Goal: Navigation & Orientation: Find specific page/section

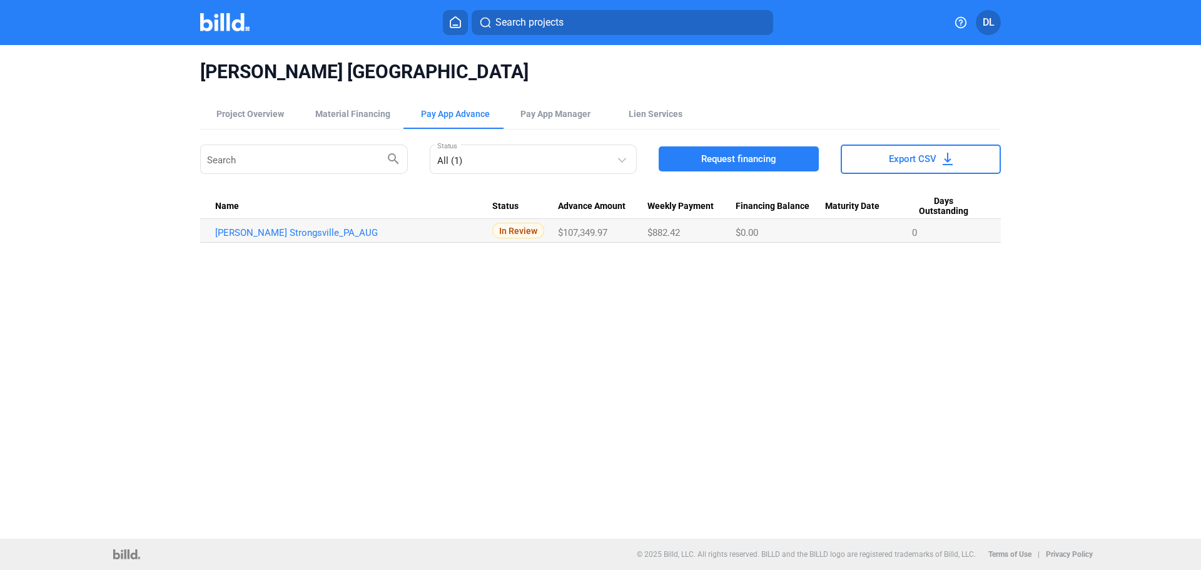
click at [446, 23] on button at bounding box center [455, 22] width 25 height 25
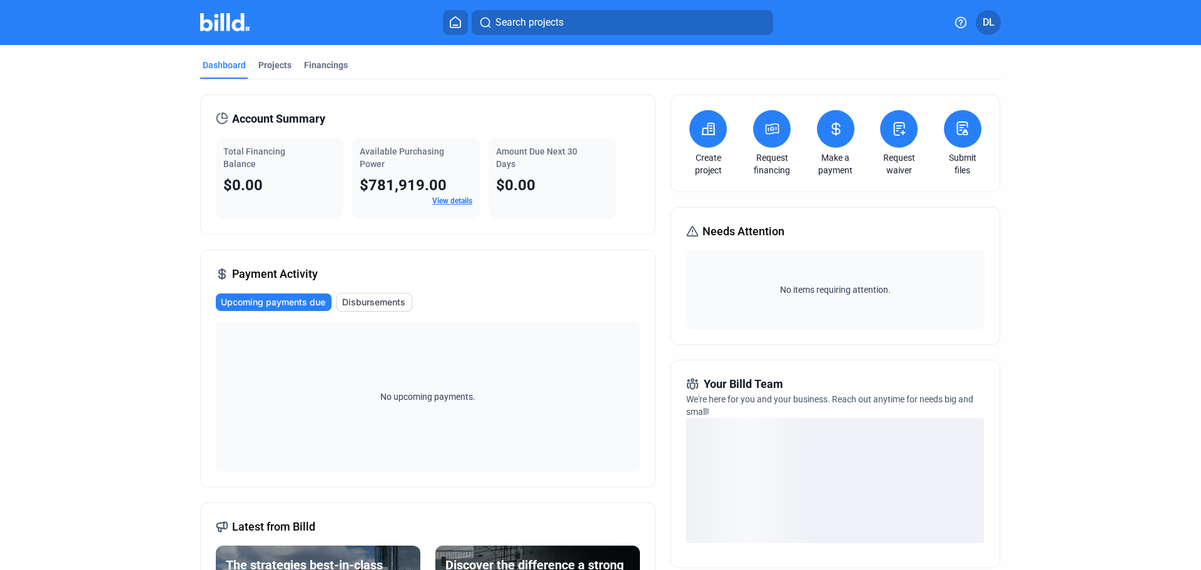
click at [364, 298] on span "Disbursements" at bounding box center [373, 302] width 63 height 13
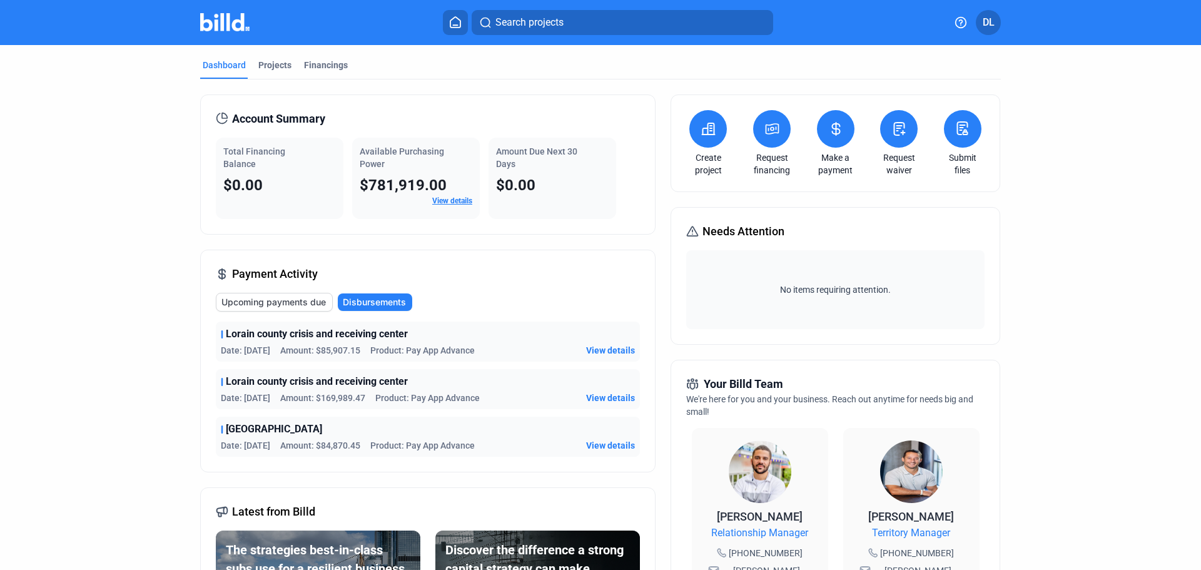
click at [289, 303] on span "Upcoming payments due" at bounding box center [274, 302] width 104 height 13
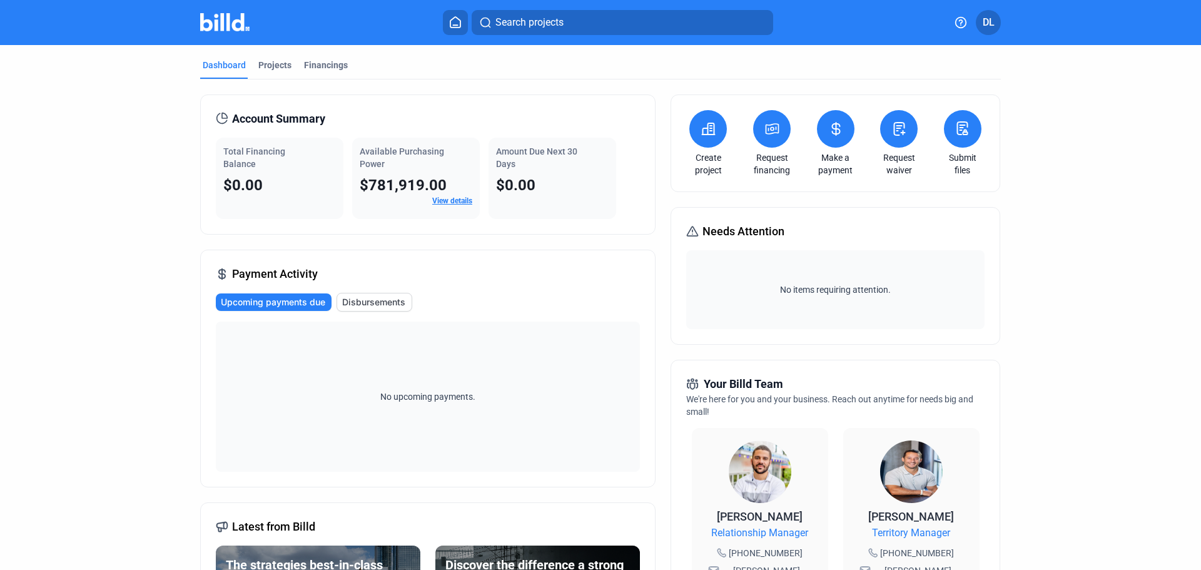
click at [443, 200] on link "View details" at bounding box center [452, 200] width 40 height 9
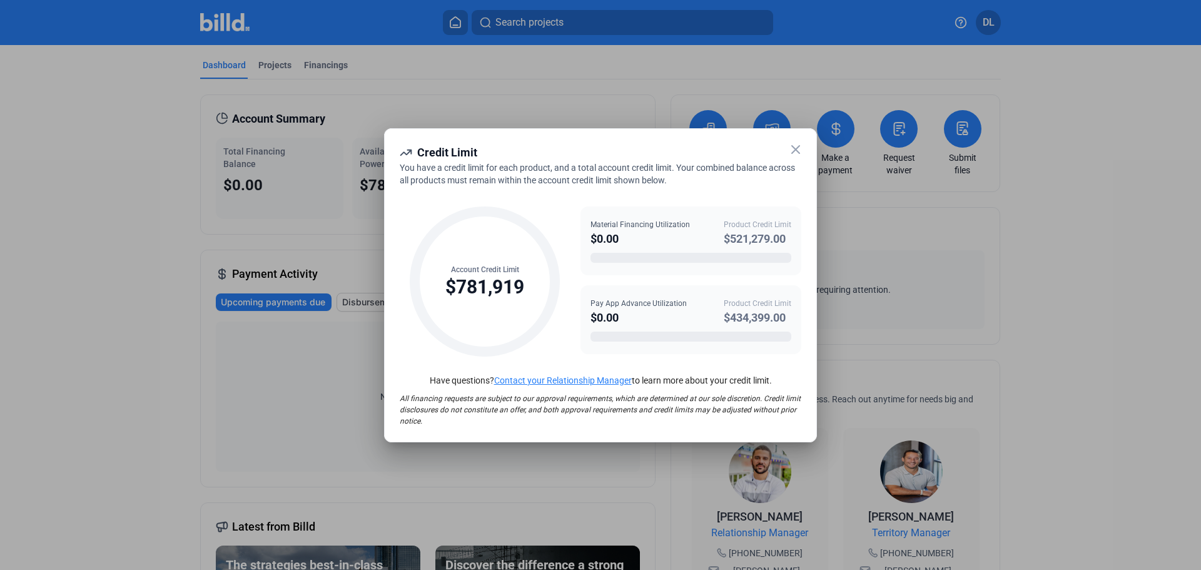
click at [797, 144] on icon at bounding box center [795, 149] width 15 height 15
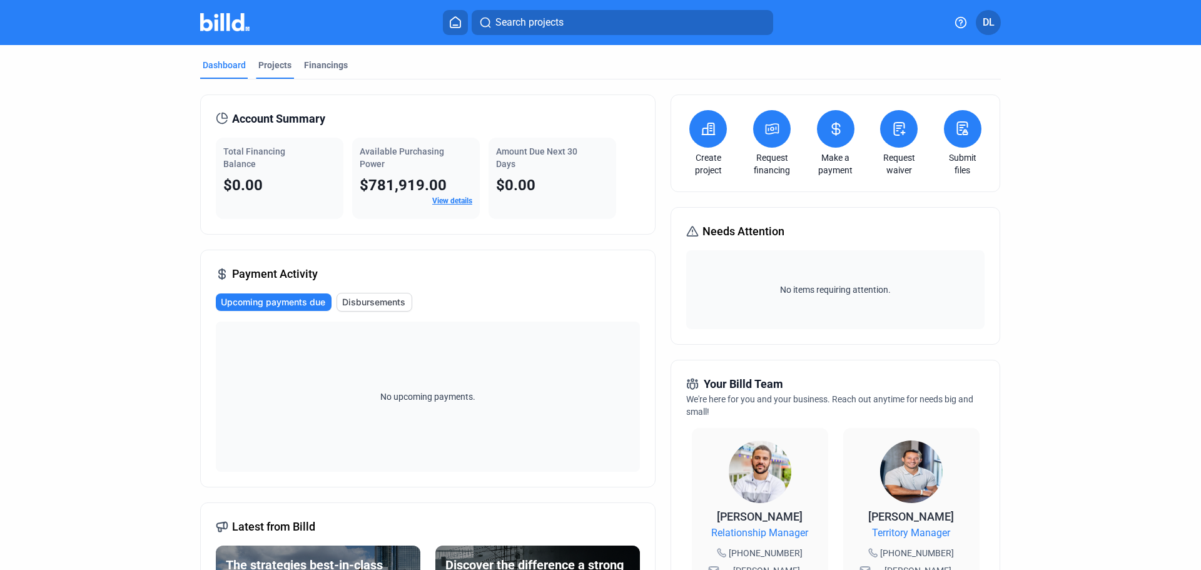
click at [268, 60] on div "Projects" at bounding box center [274, 65] width 33 height 13
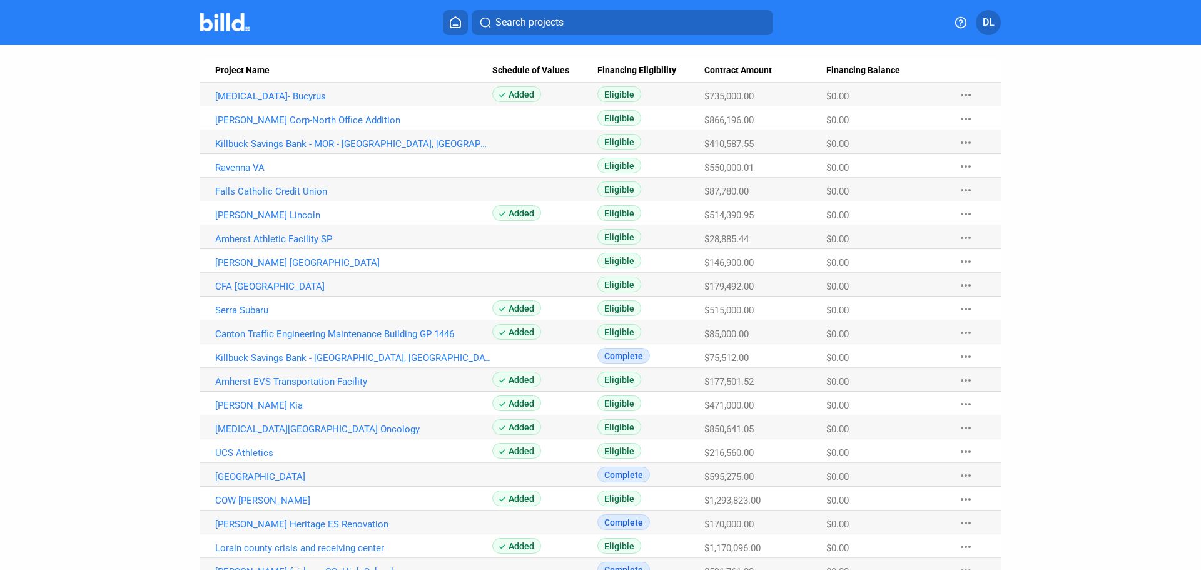
scroll to position [108, 0]
